Goal: Information Seeking & Learning: Find specific fact

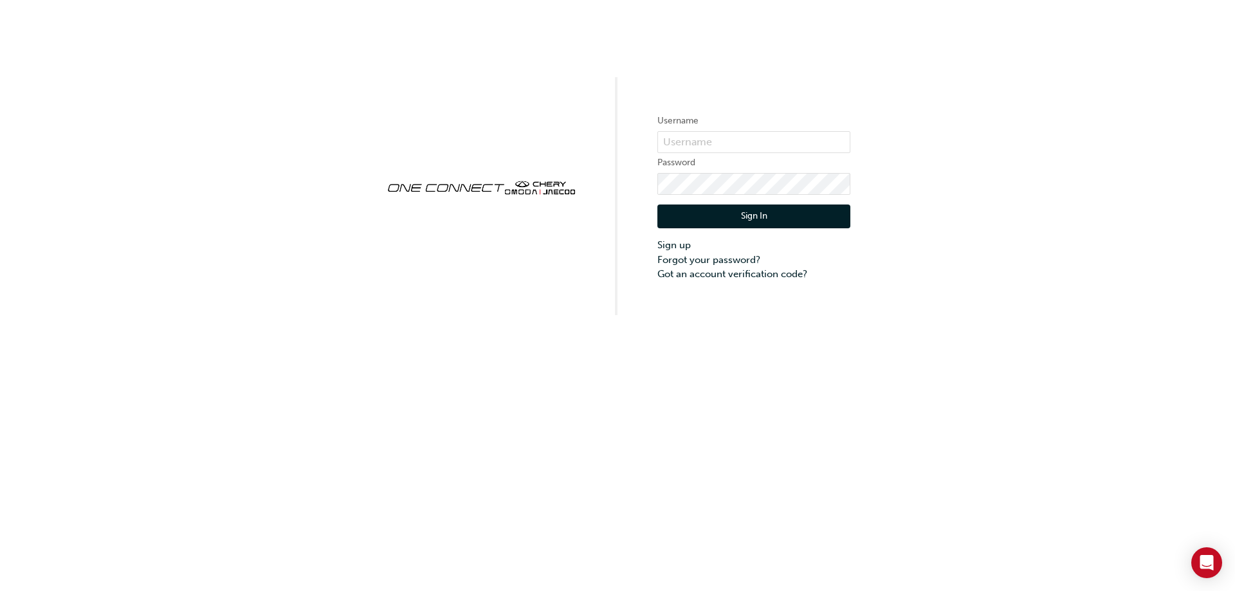
click at [911, 331] on div "Username Password Sign In Sign up Forgot your password? Got an account verifica…" at bounding box center [617, 295] width 1235 height 591
click at [748, 140] on input "text" at bounding box center [753, 142] width 193 height 22
type input "CHAU0724"
click at [768, 217] on button "Sign In" at bounding box center [753, 216] width 193 height 24
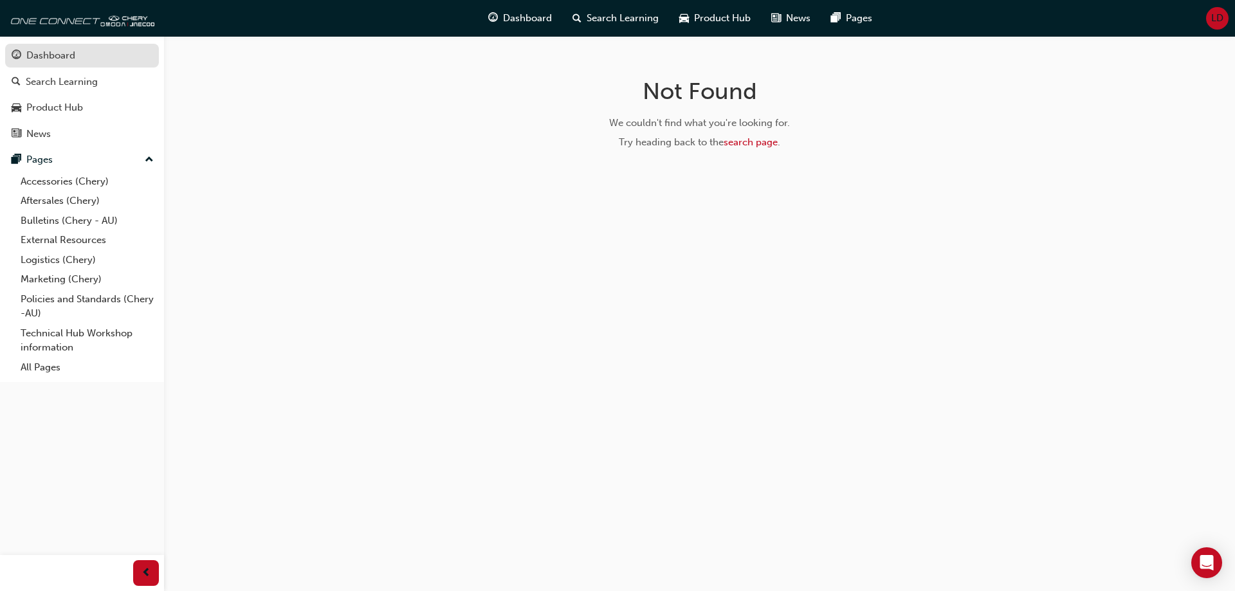
click at [53, 60] on div "Dashboard" at bounding box center [50, 55] width 49 height 15
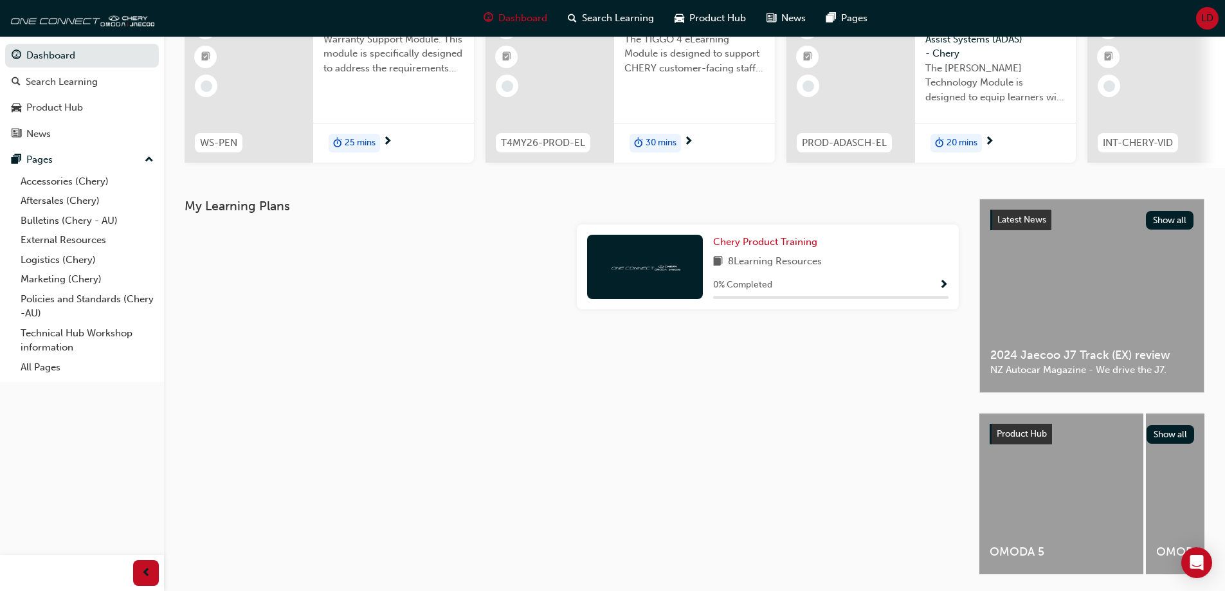
scroll to position [177, 0]
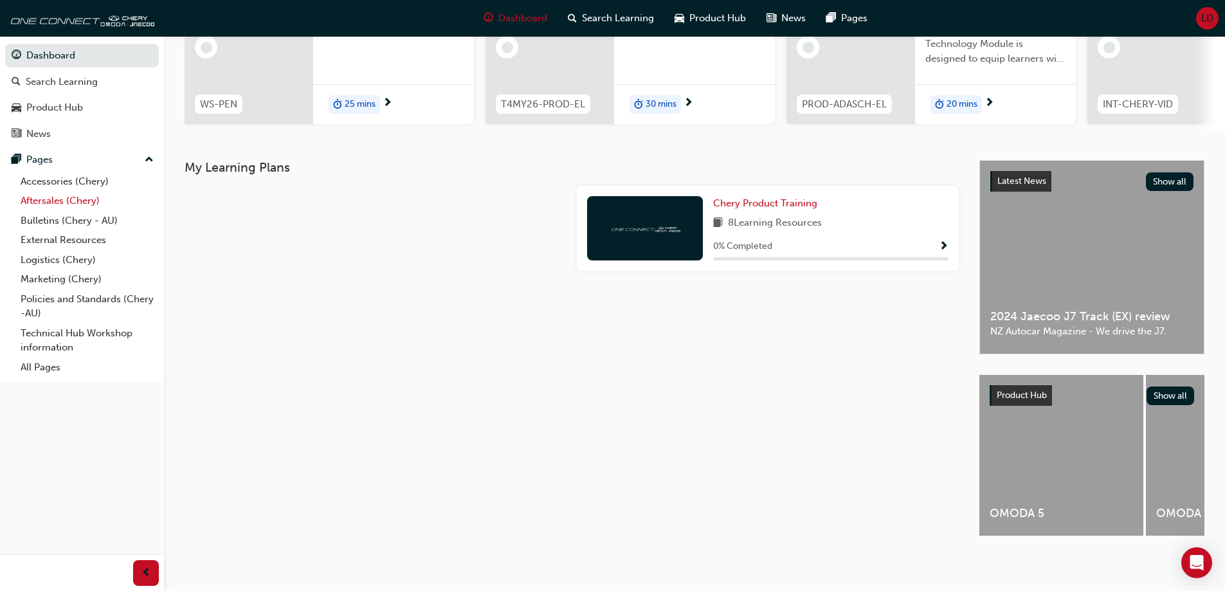
click at [52, 199] on link "Aftersales (Chery)" at bounding box center [86, 201] width 143 height 20
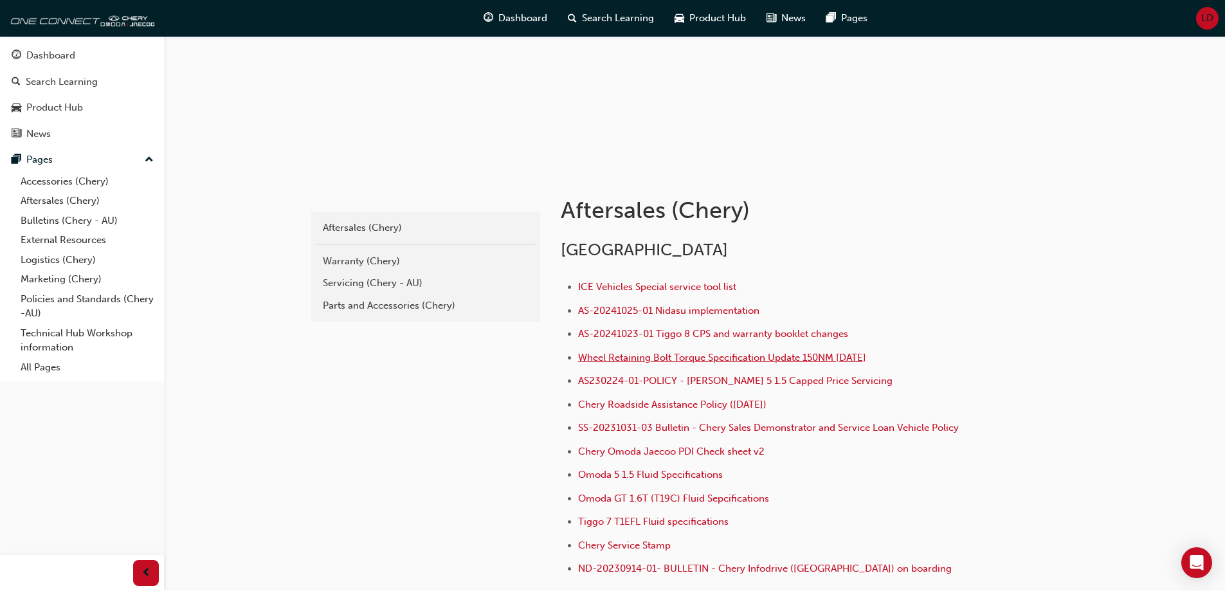
scroll to position [316, 0]
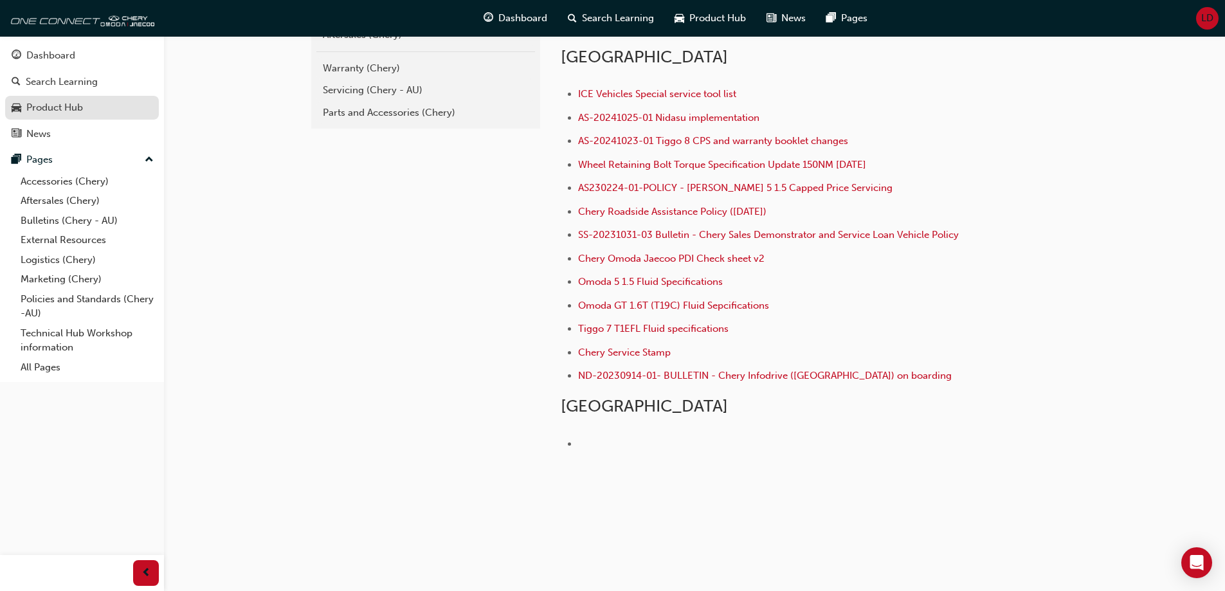
click at [53, 104] on div "Product Hub" at bounding box center [54, 107] width 57 height 15
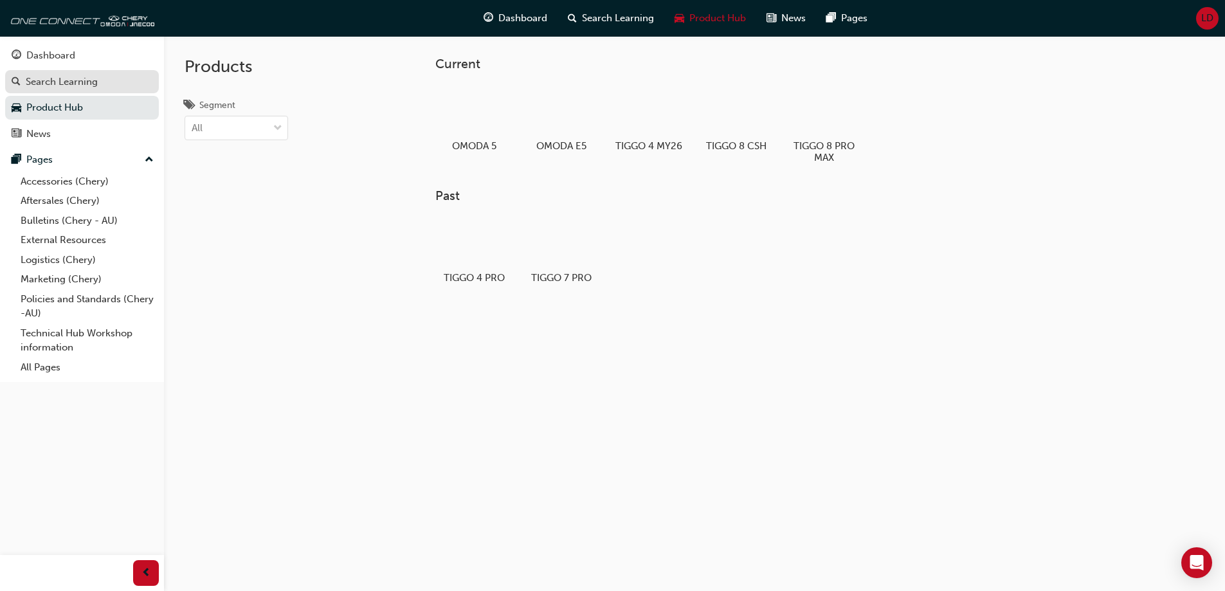
click at [64, 80] on div "Search Learning" at bounding box center [62, 82] width 72 height 15
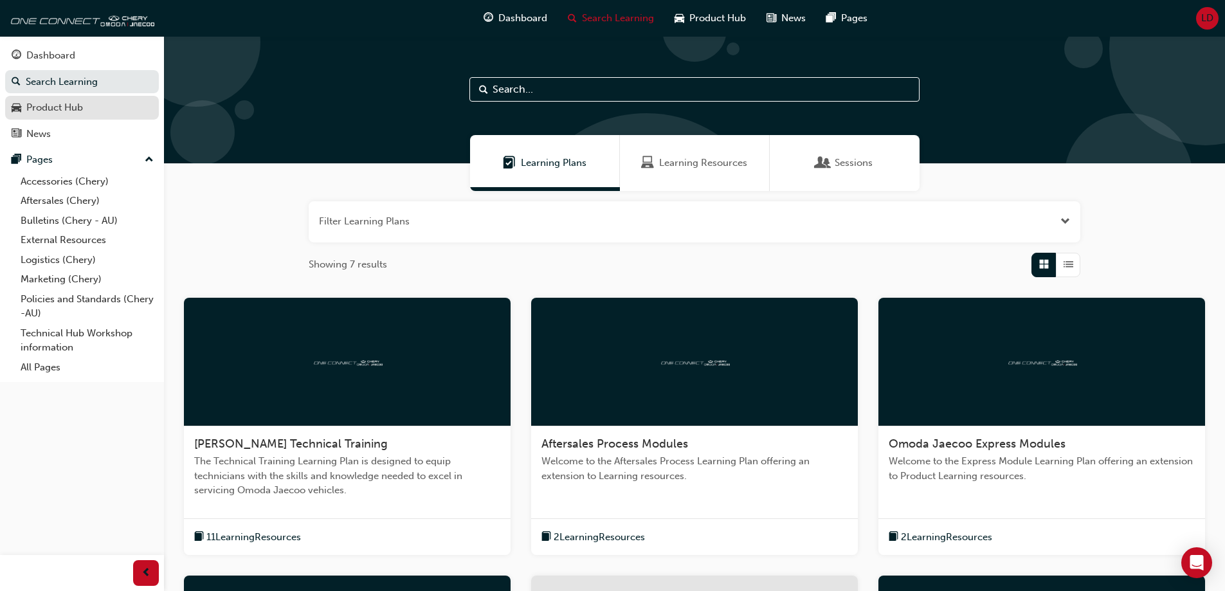
click at [60, 104] on div "Product Hub" at bounding box center [54, 107] width 57 height 15
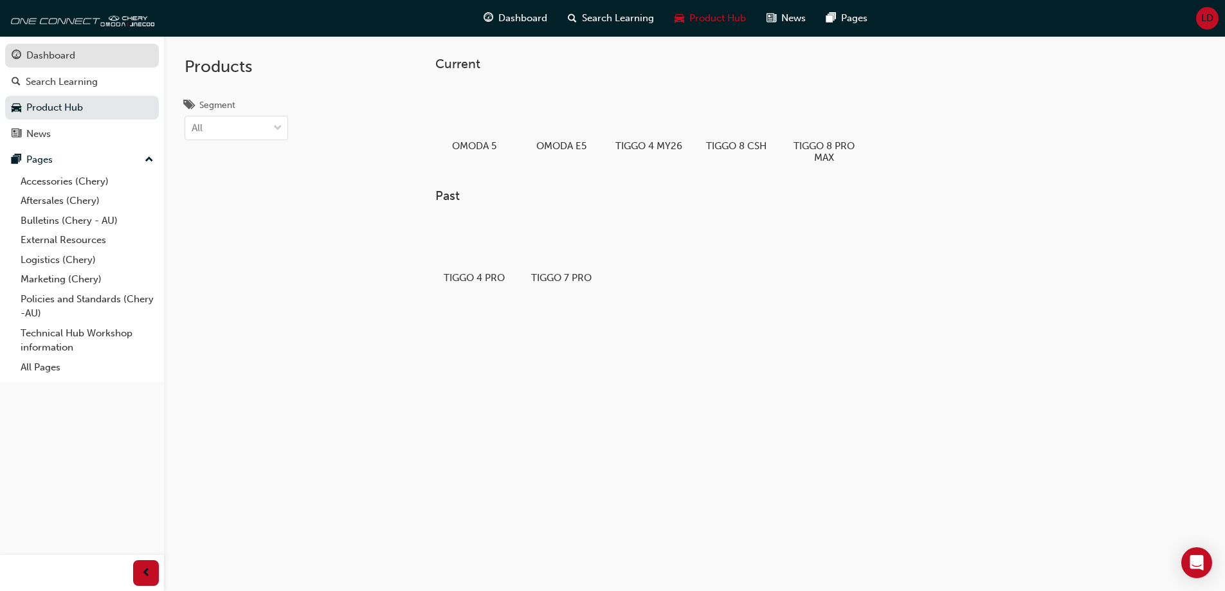
click at [67, 56] on div "Dashboard" at bounding box center [50, 55] width 49 height 15
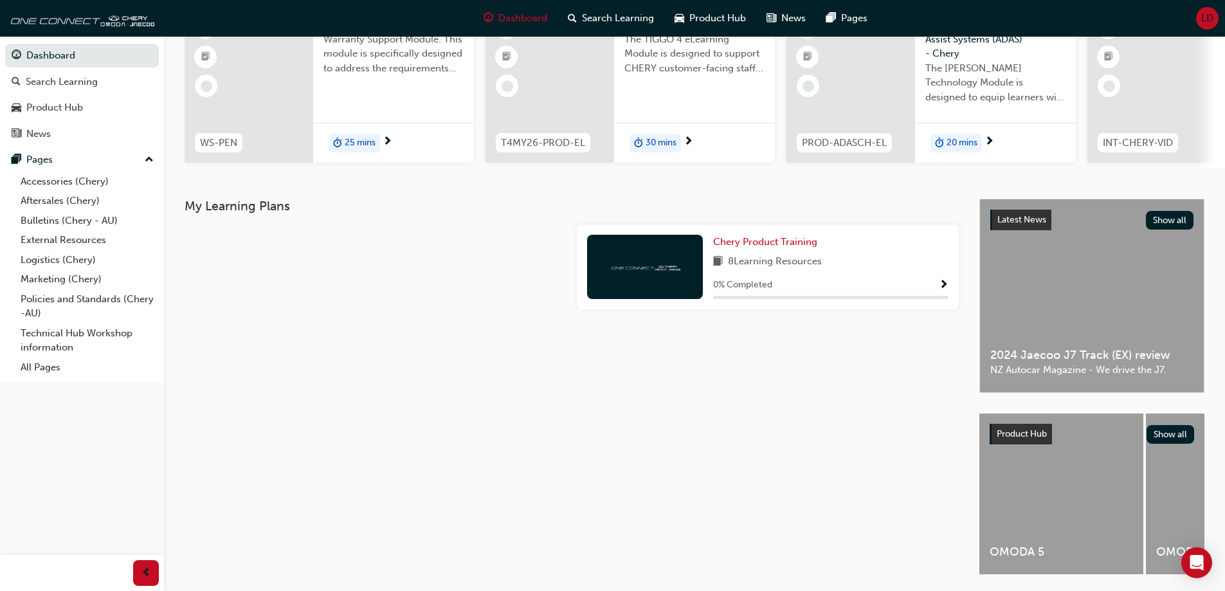
scroll to position [177, 0]
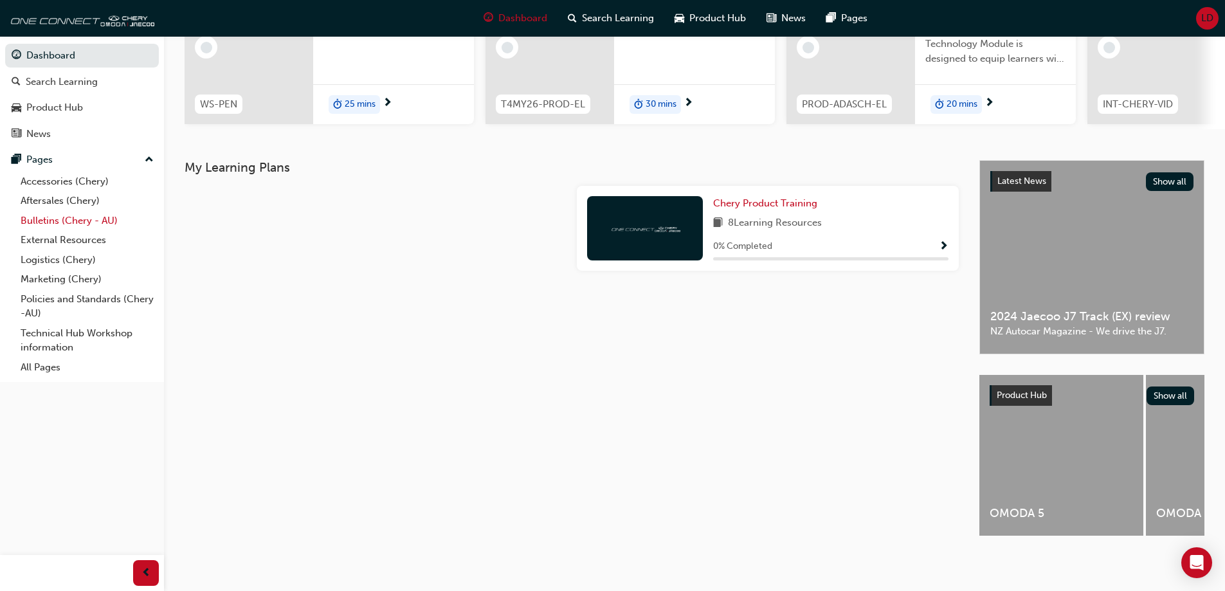
click at [41, 220] on link "Bulletins (Chery - AU)" at bounding box center [86, 221] width 143 height 20
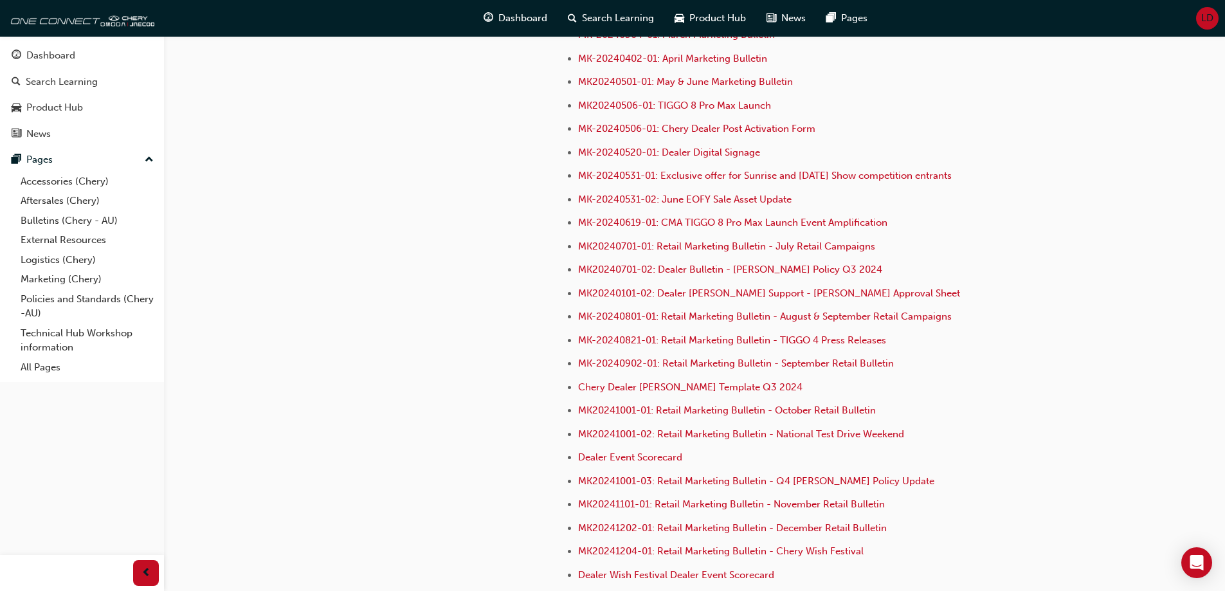
scroll to position [3603, 0]
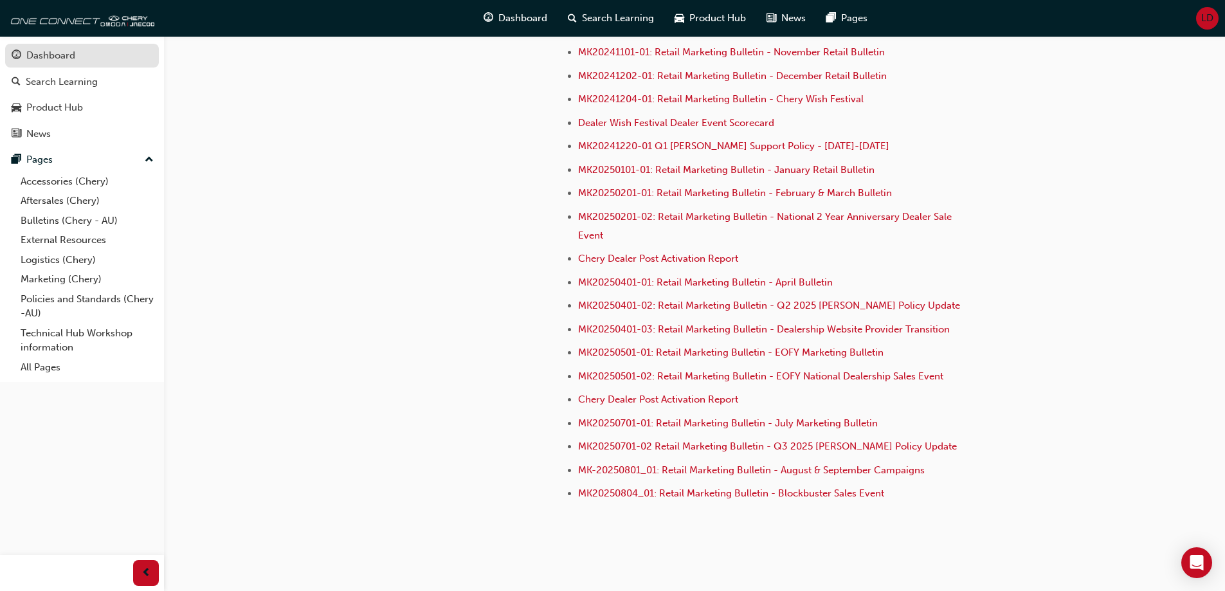
click at [53, 50] on div "Dashboard" at bounding box center [50, 55] width 49 height 15
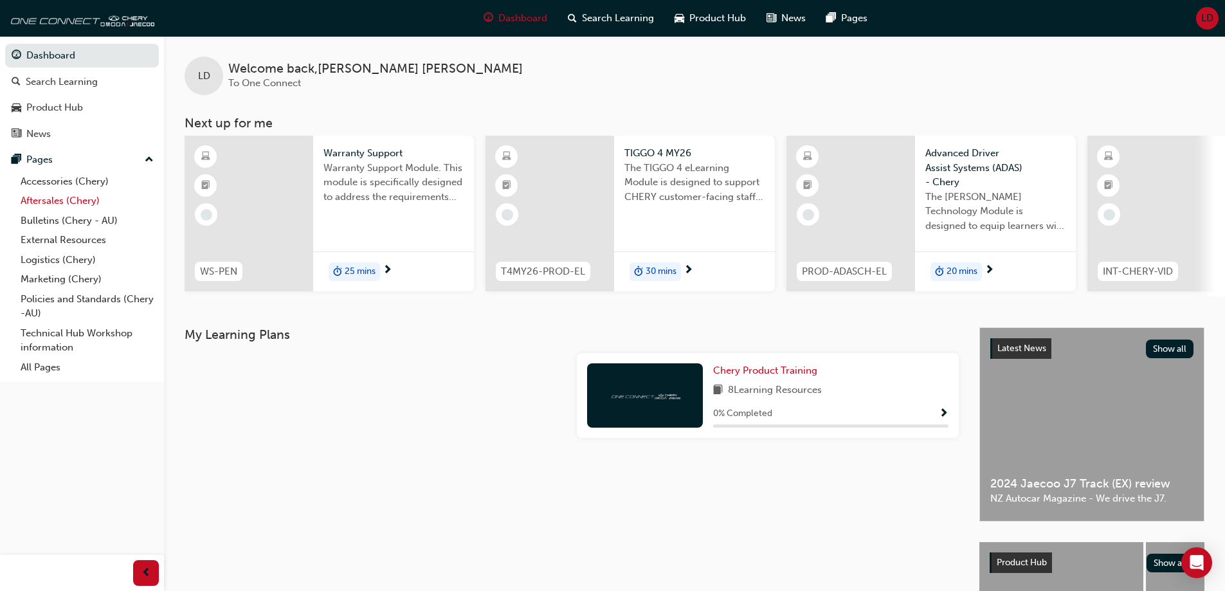
click at [60, 198] on link "Aftersales (Chery)" at bounding box center [86, 201] width 143 height 20
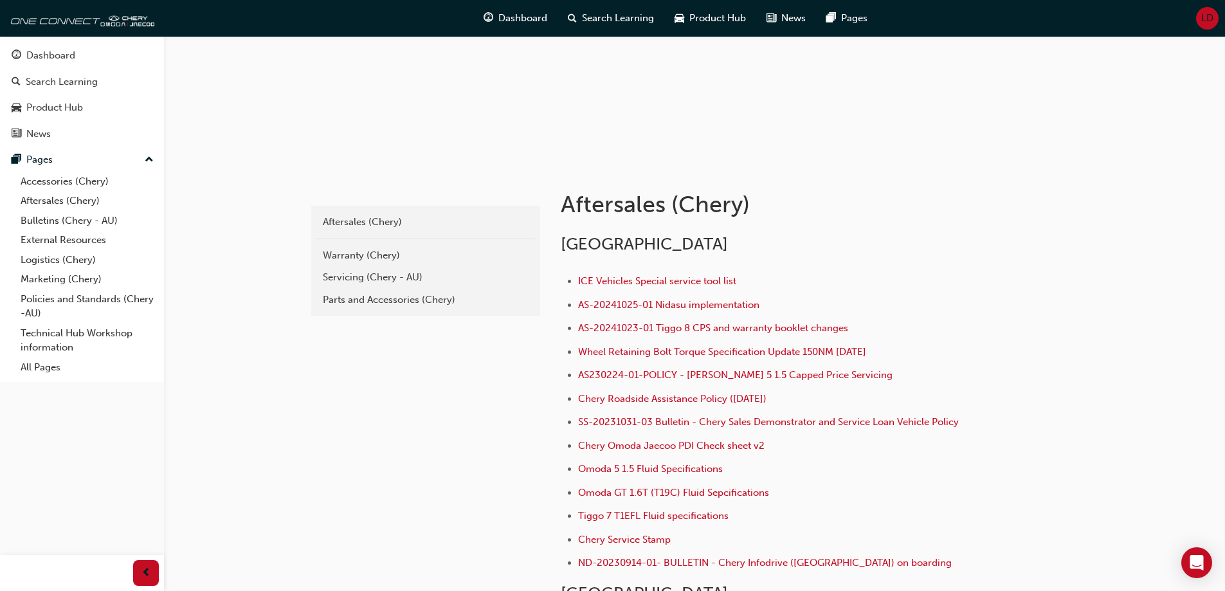
scroll to position [193, 0]
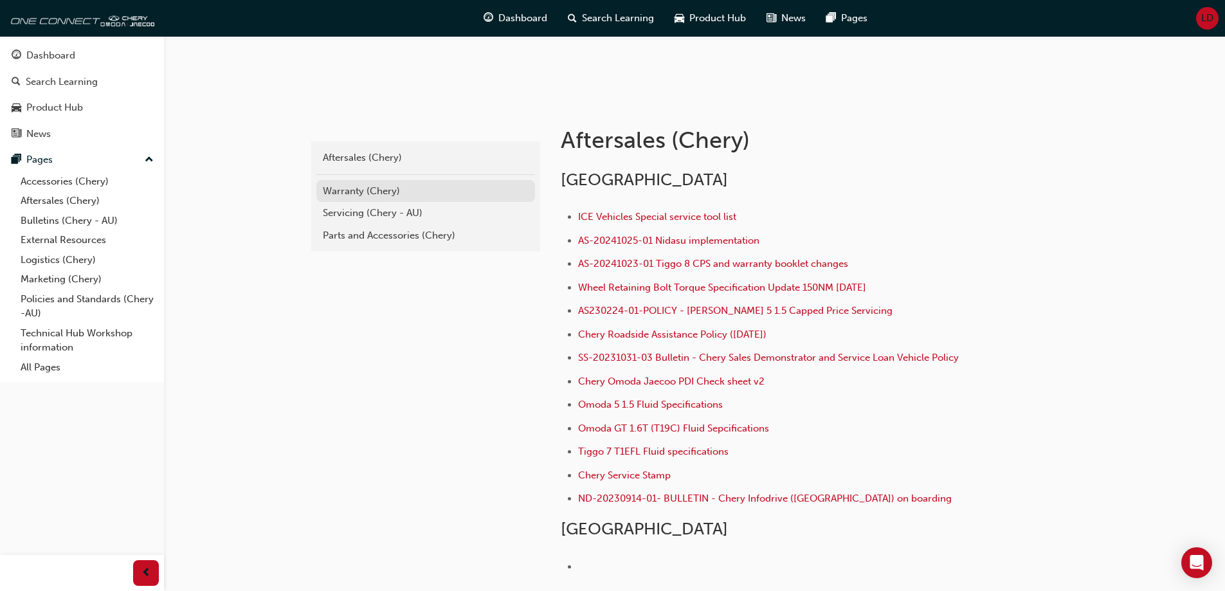
click at [361, 190] on div "Warranty (Chery)" at bounding box center [426, 191] width 206 height 15
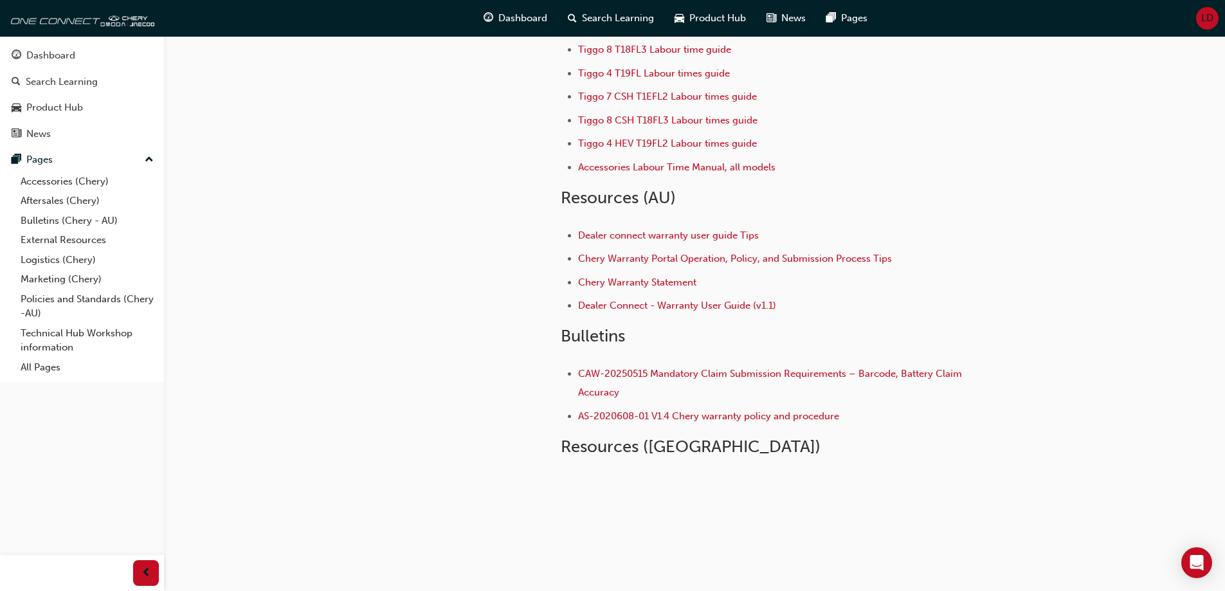
scroll to position [60, 0]
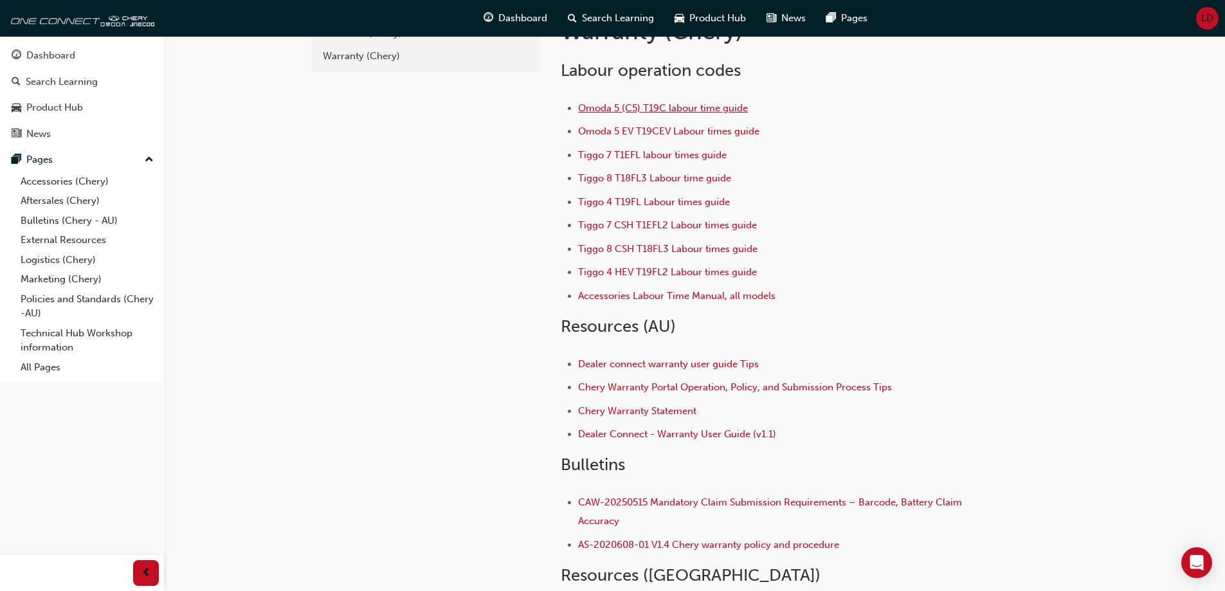
click at [674, 107] on span "Omoda 5 (C5) T19C labour time guide" at bounding box center [663, 108] width 170 height 12
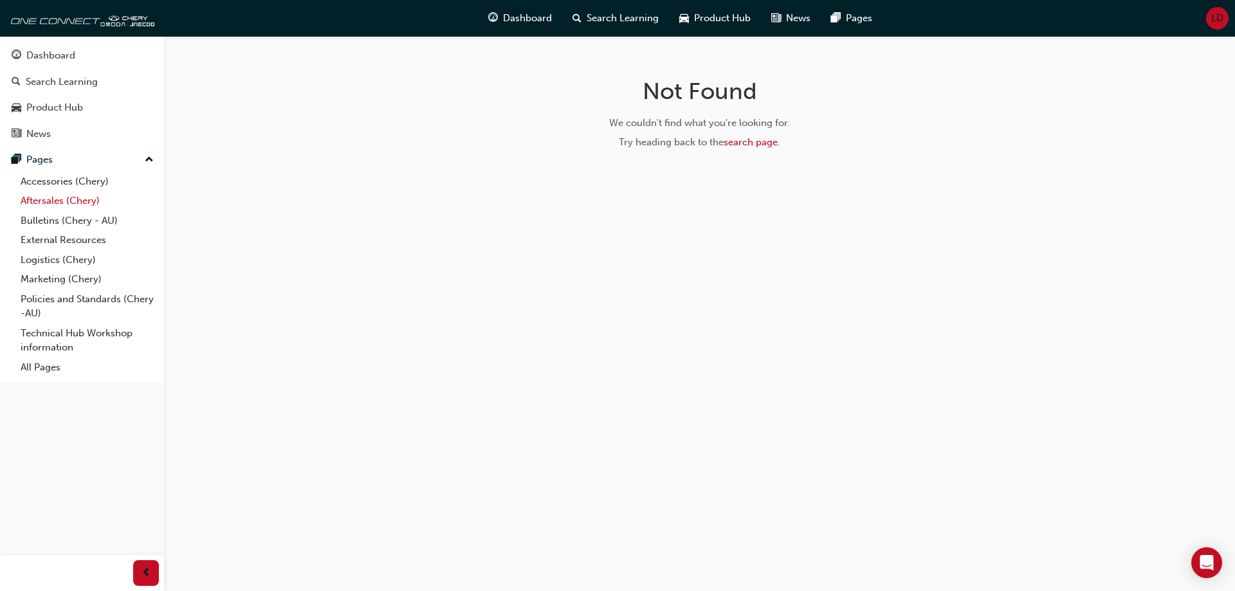
click at [55, 199] on link "Aftersales (Chery)" at bounding box center [86, 201] width 143 height 20
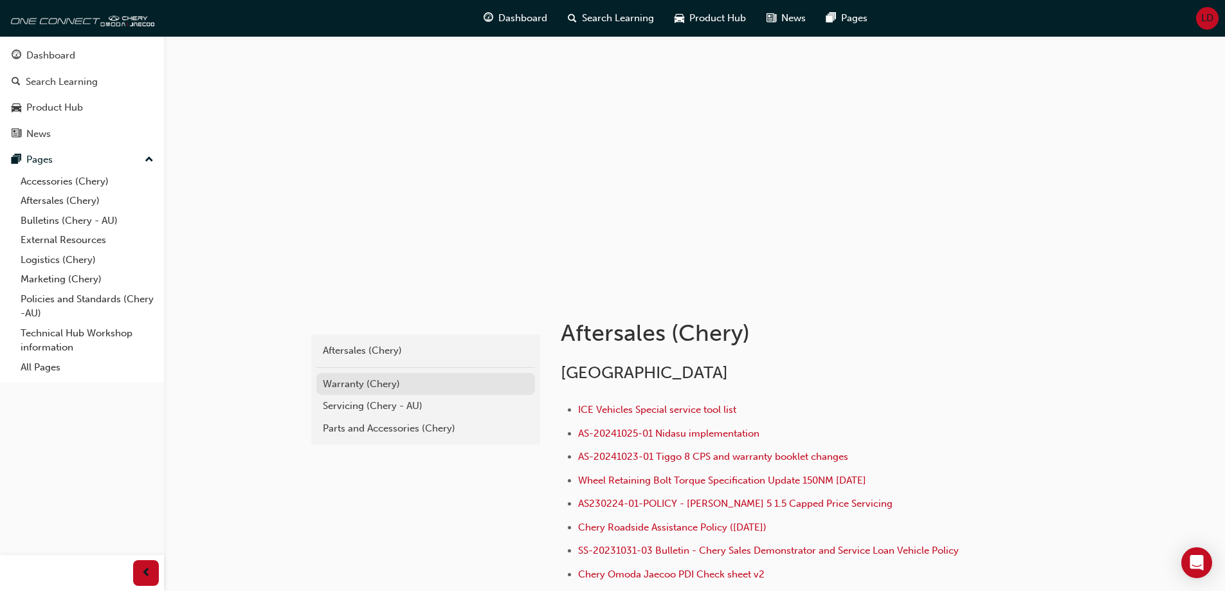
click at [368, 379] on div "Warranty (Chery)" at bounding box center [426, 384] width 206 height 15
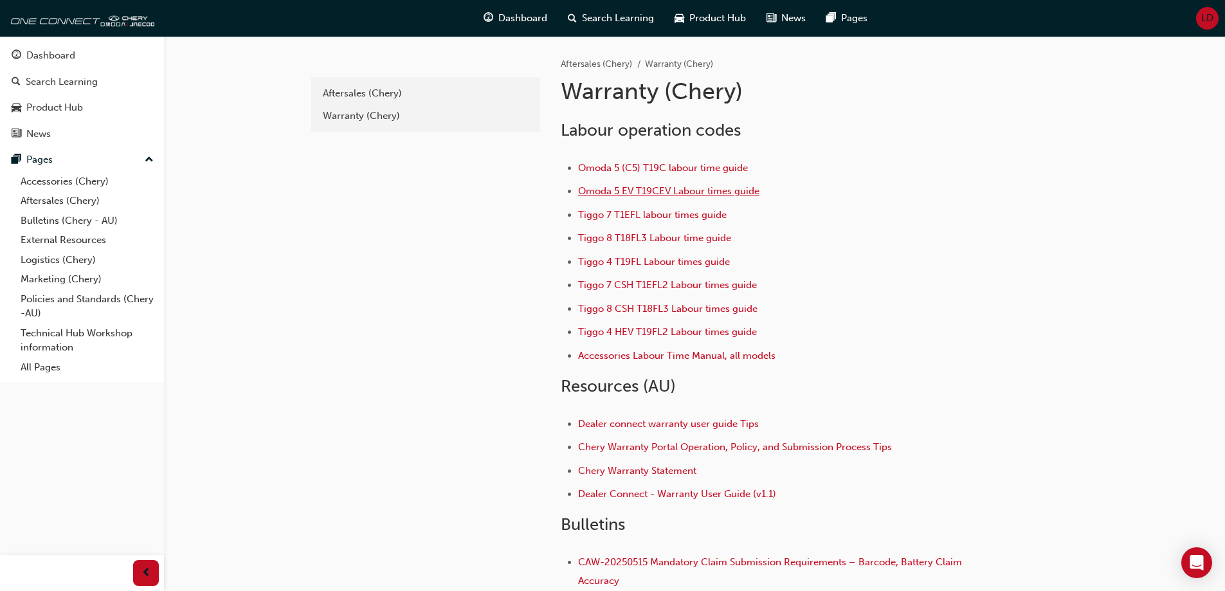
click at [651, 195] on span "Omoda 5 EV T19CEV Labour times guide" at bounding box center [668, 191] width 181 height 12
click at [675, 164] on span "Omoda 5 (C5) T19C labour time guide" at bounding box center [663, 168] width 170 height 12
